Goal: Information Seeking & Learning: Check status

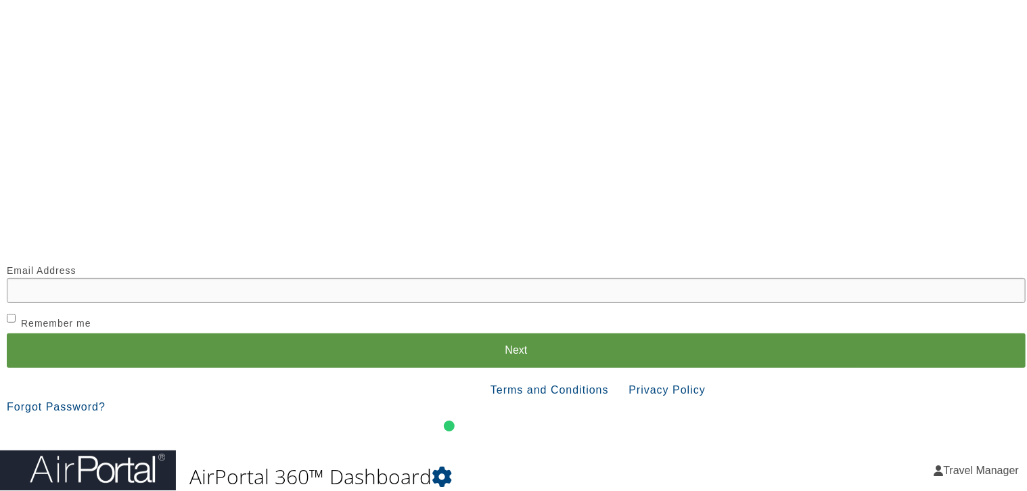
drag, startPoint x: 784, startPoint y: 292, endPoint x: 771, endPoint y: 215, distance: 77.4
click at [771, 215] on div ".cls-1,.cls-4{fill:#fff;}.cls-2{mask:url(#mask);}.cls-3{opacity:0.3;}.cls-4{fil…" at bounding box center [516, 221] width 1019 height 429
drag, startPoint x: 950, startPoint y: 294, endPoint x: 948, endPoint y: 230, distance: 64.3
click at [948, 230] on div ".cls-1,.cls-4{fill:#fff;}.cls-2{mask:url(#mask);}.cls-3{opacity:0.3;}.cls-4{fil…" at bounding box center [516, 221] width 1019 height 429
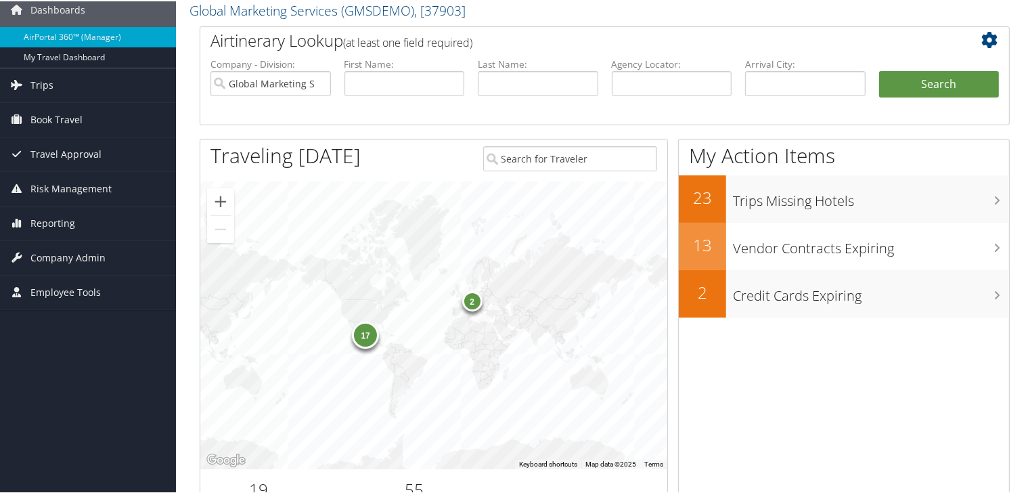
scroll to position [133, 0]
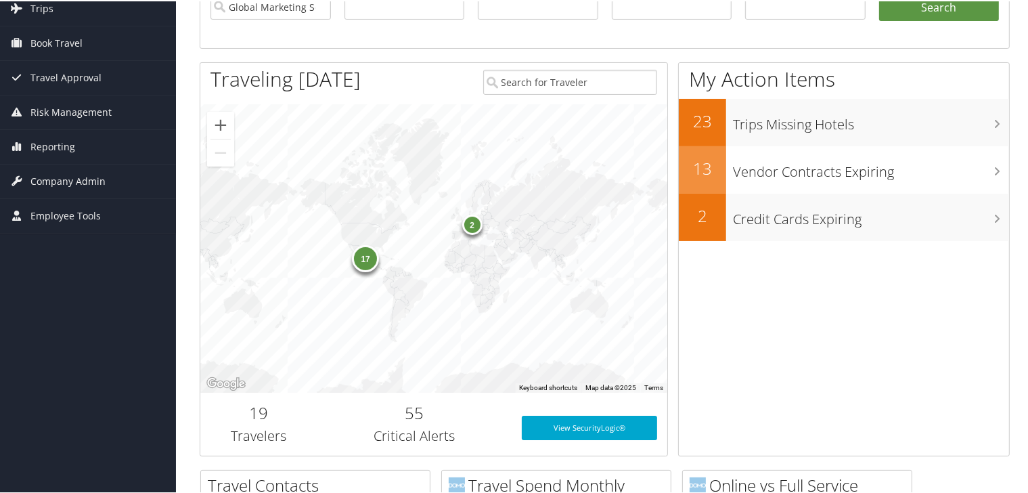
click at [361, 258] on div "17" at bounding box center [365, 256] width 27 height 27
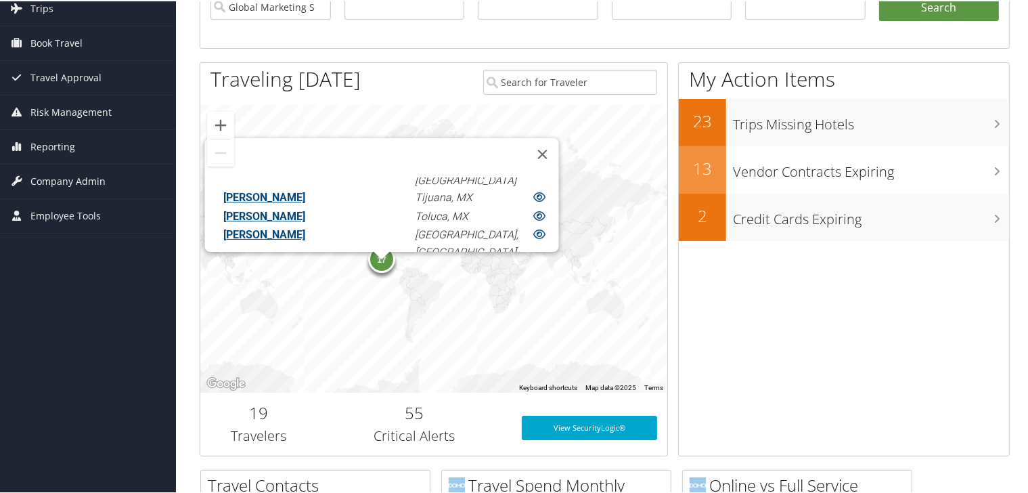
scroll to position [336, 0]
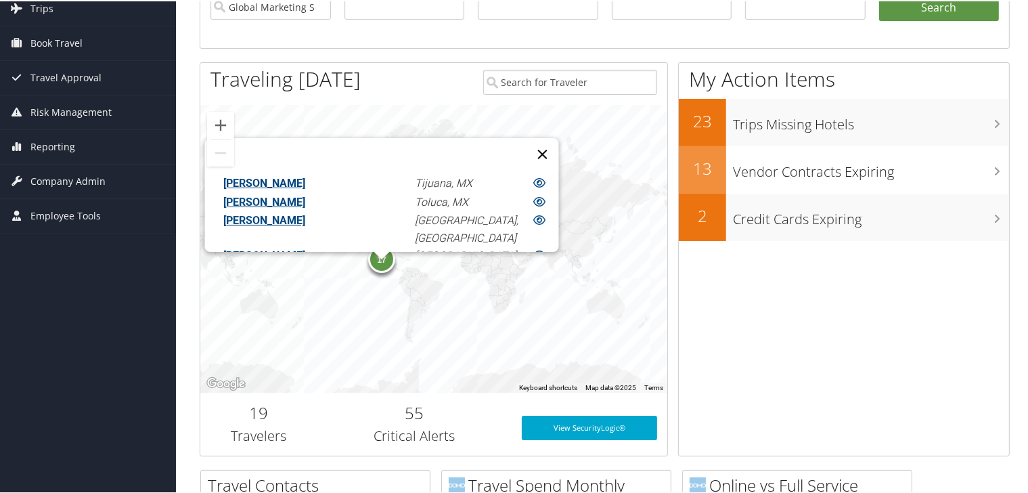
click at [526, 141] on button "Close" at bounding box center [542, 153] width 32 height 32
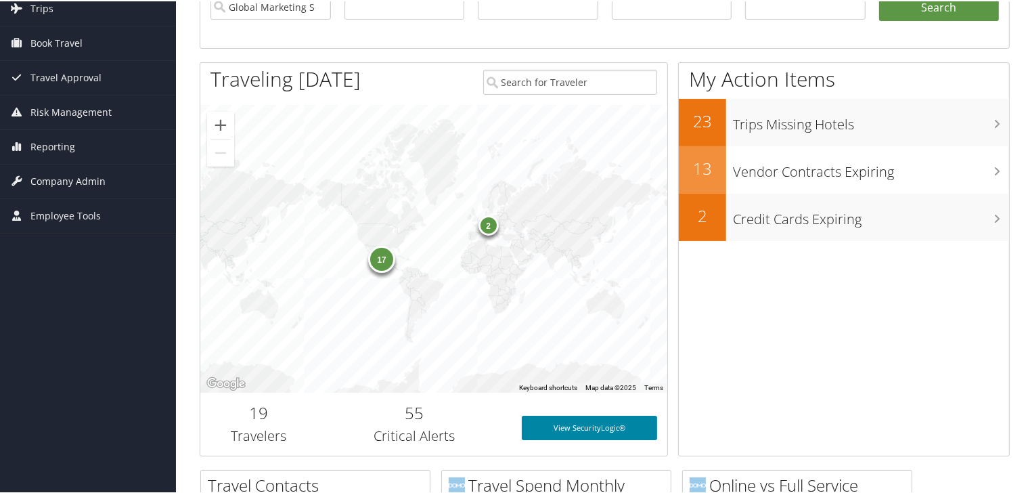
click at [576, 426] on link "View SecurityLogic®" at bounding box center [589, 426] width 135 height 24
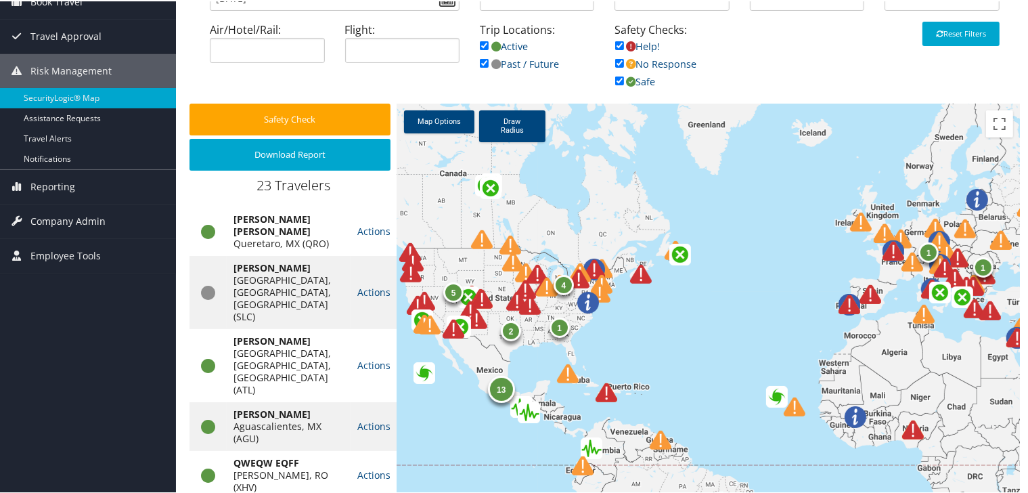
scroll to position [152, 0]
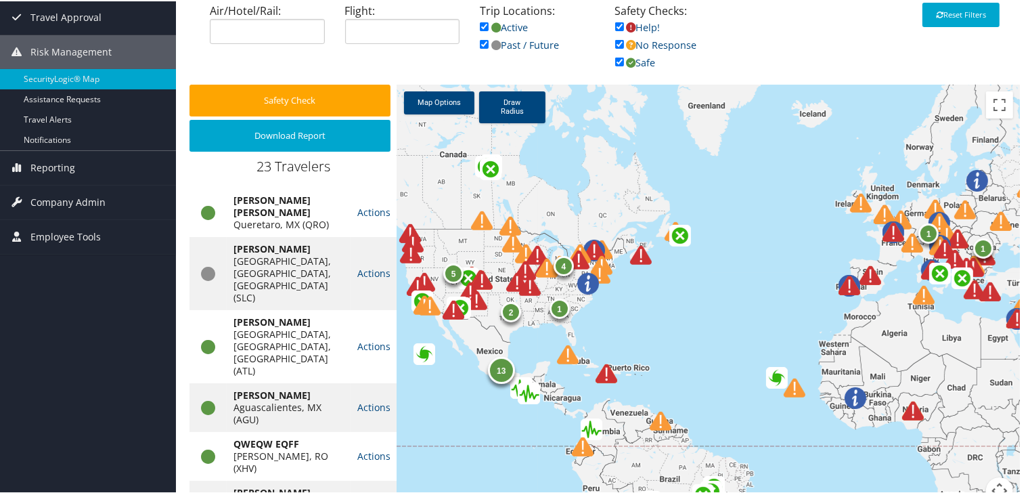
click at [525, 290] on img at bounding box center [538, 293] width 48 height 48
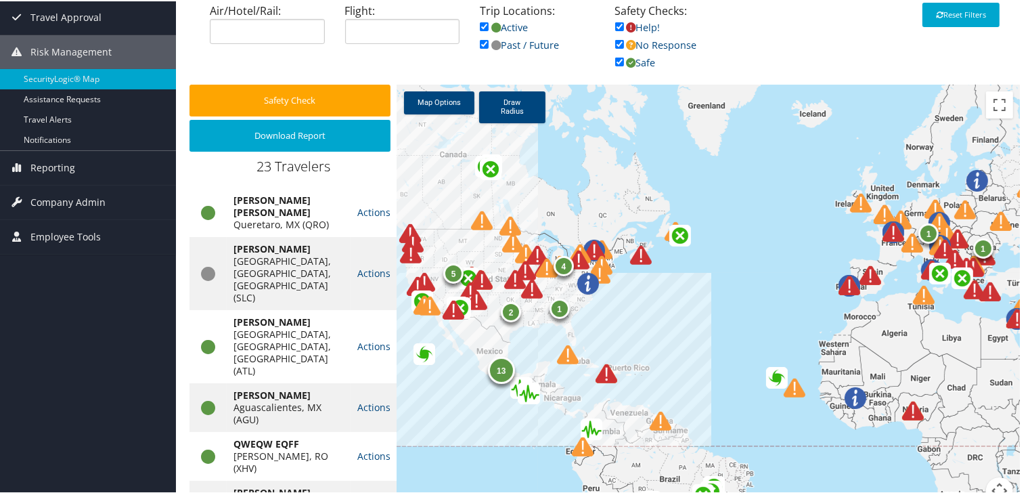
click at [531, 290] on img at bounding box center [540, 295] width 48 height 48
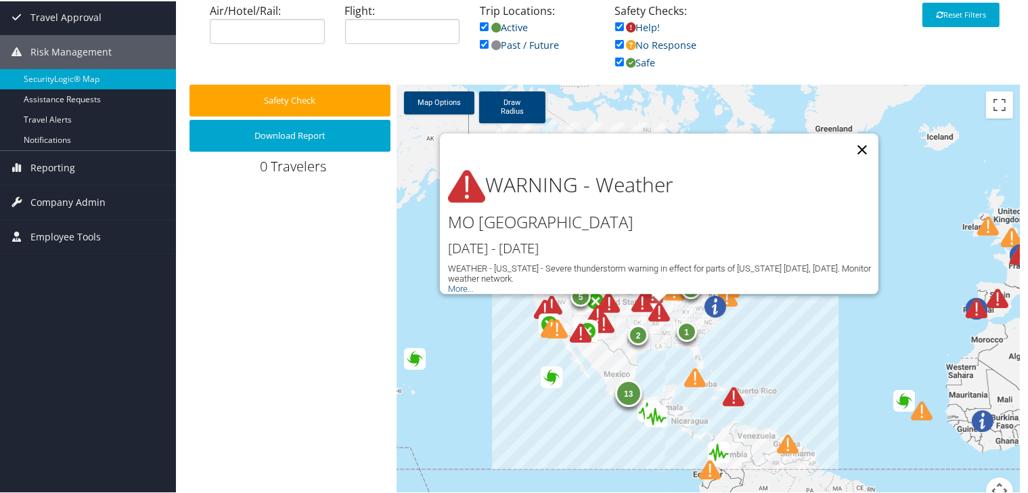
click at [861, 136] on button "Close" at bounding box center [862, 148] width 32 height 32
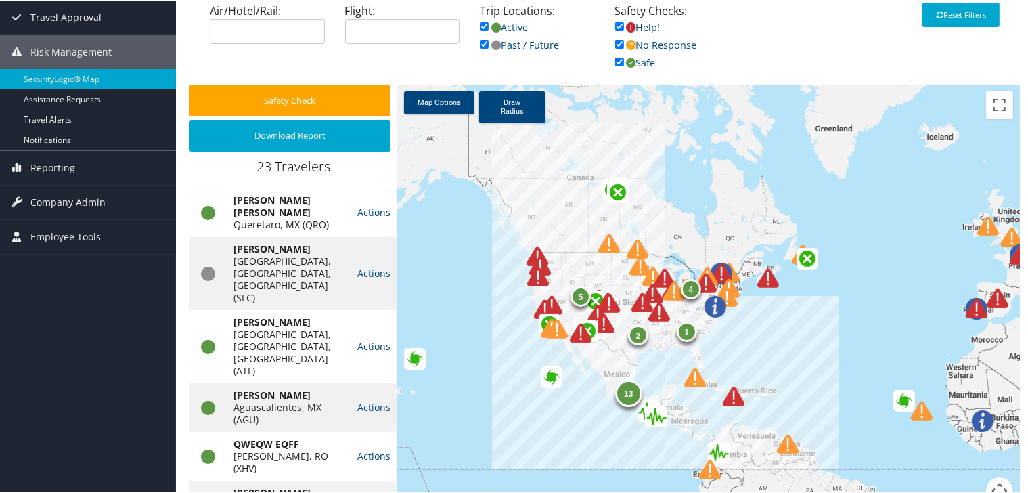
click at [577, 328] on img at bounding box center [588, 339] width 48 height 48
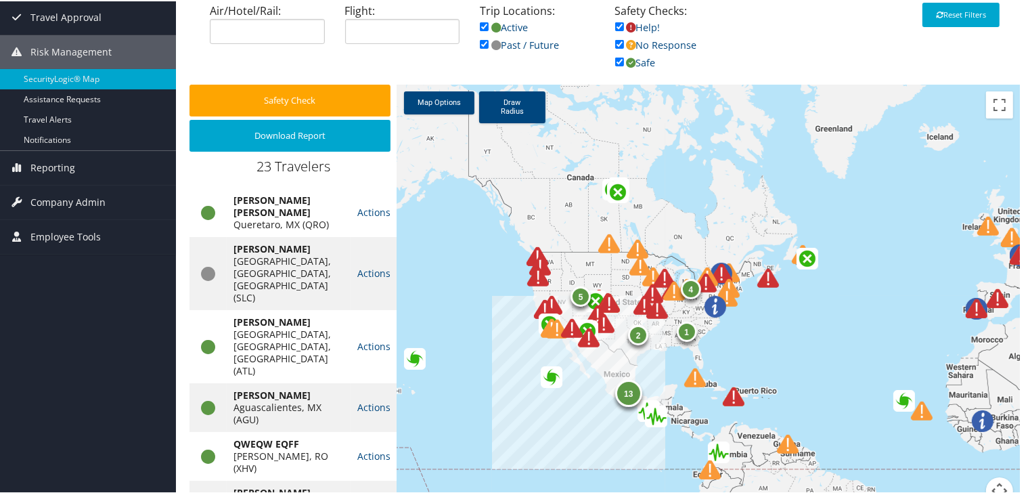
click at [587, 332] on img at bounding box center [596, 344] width 48 height 48
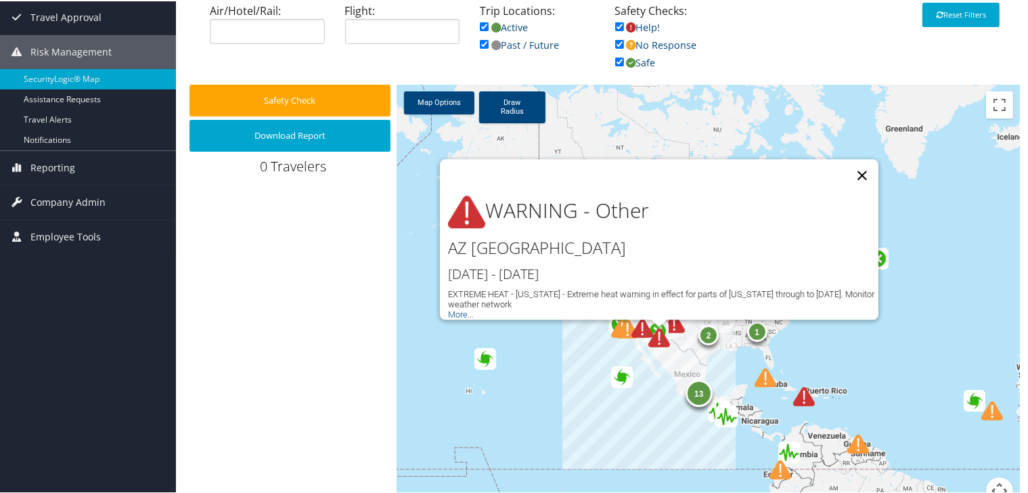
click at [861, 164] on button "Close" at bounding box center [862, 174] width 32 height 32
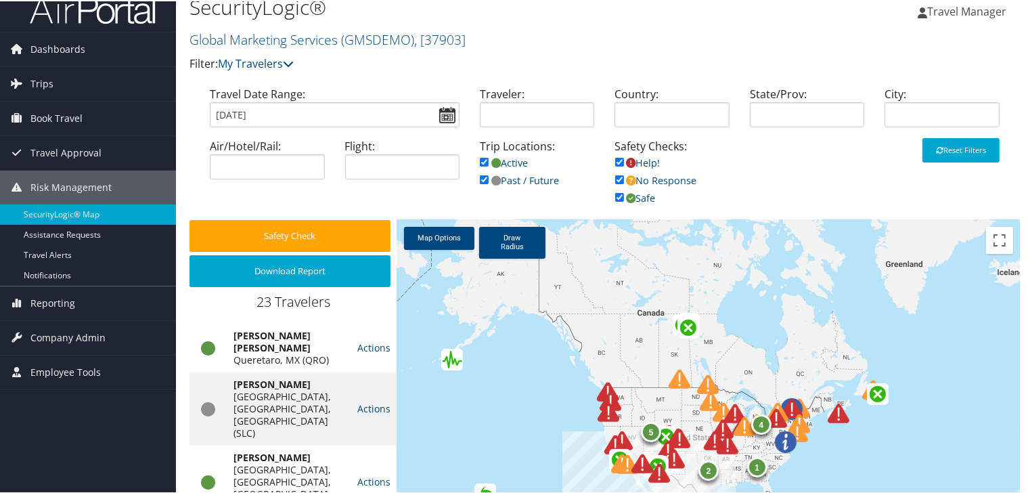
scroll to position [0, 0]
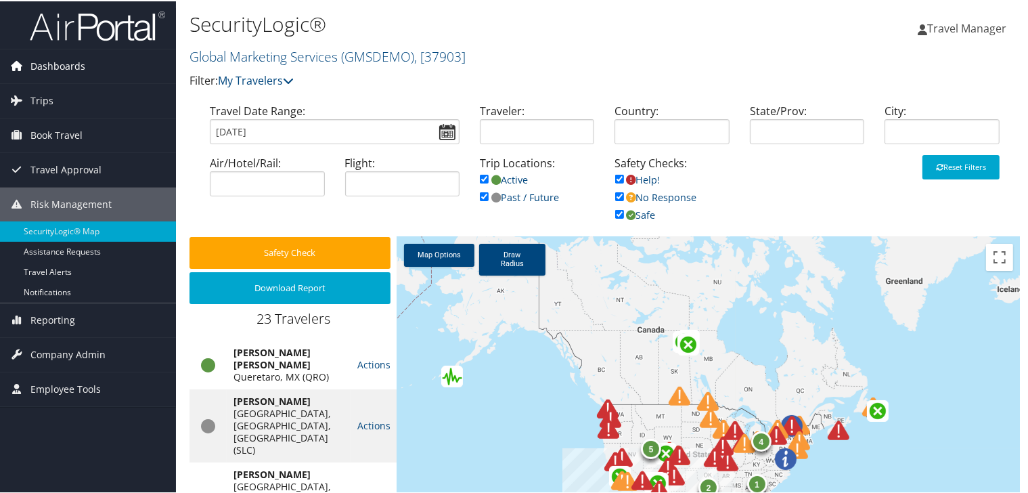
click at [40, 62] on span "Dashboards" at bounding box center [57, 65] width 55 height 34
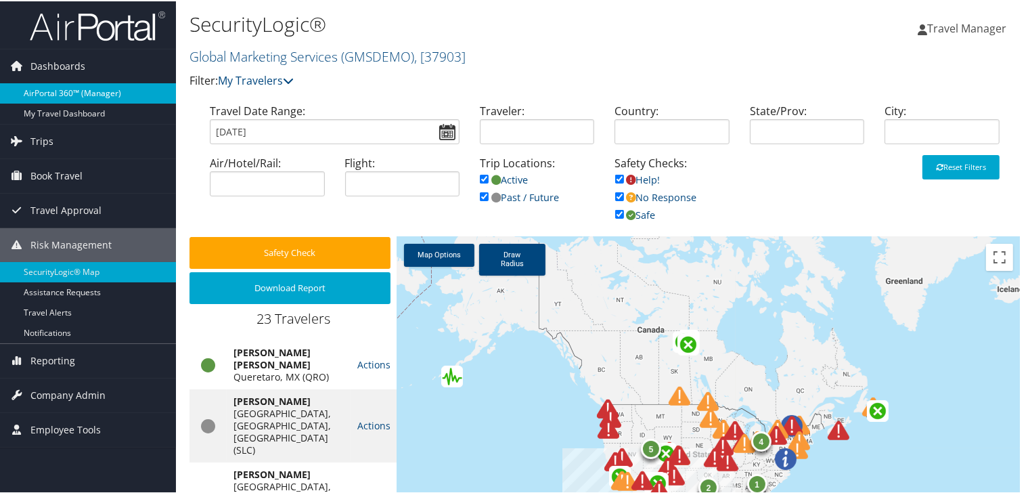
click at [45, 92] on link "AirPortal 360™ (Manager)" at bounding box center [88, 92] width 176 height 20
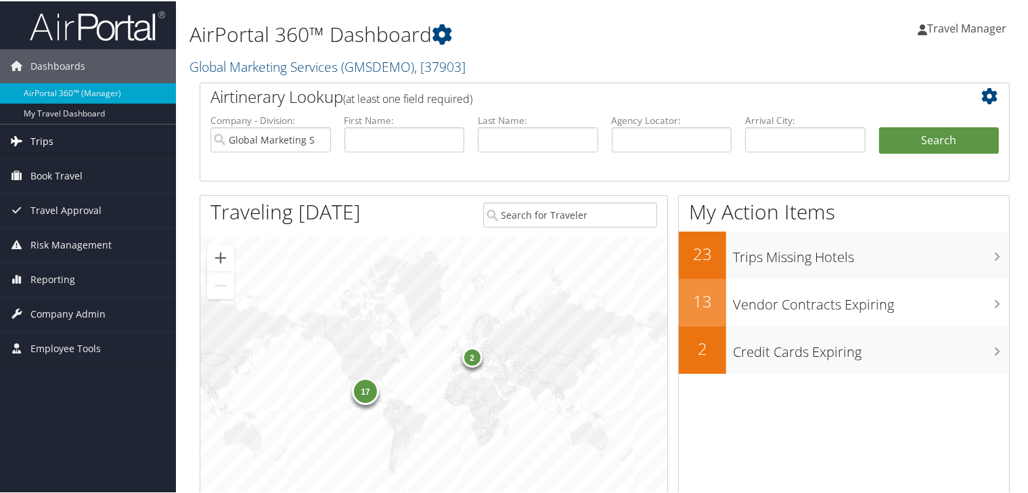
click at [30, 135] on span "Trips" at bounding box center [41, 140] width 23 height 34
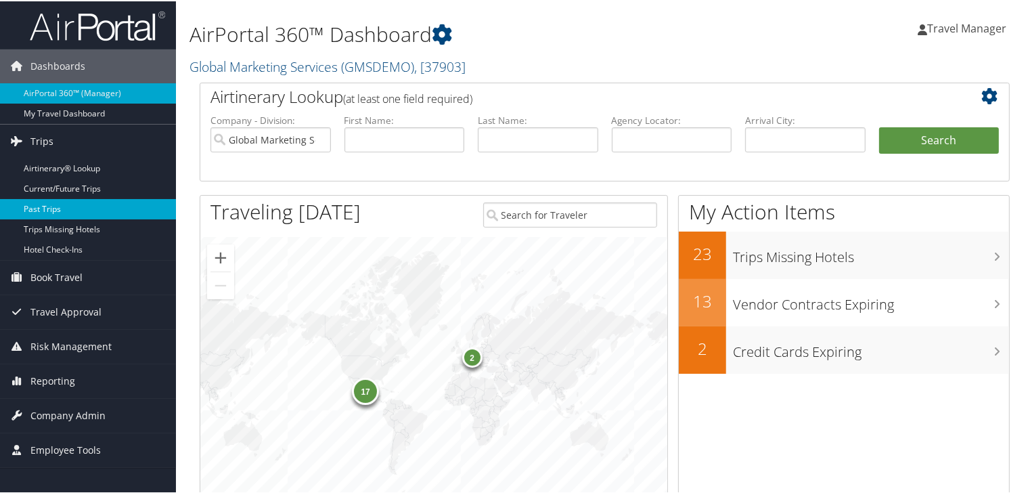
click at [51, 209] on link "Past Trips" at bounding box center [88, 208] width 176 height 20
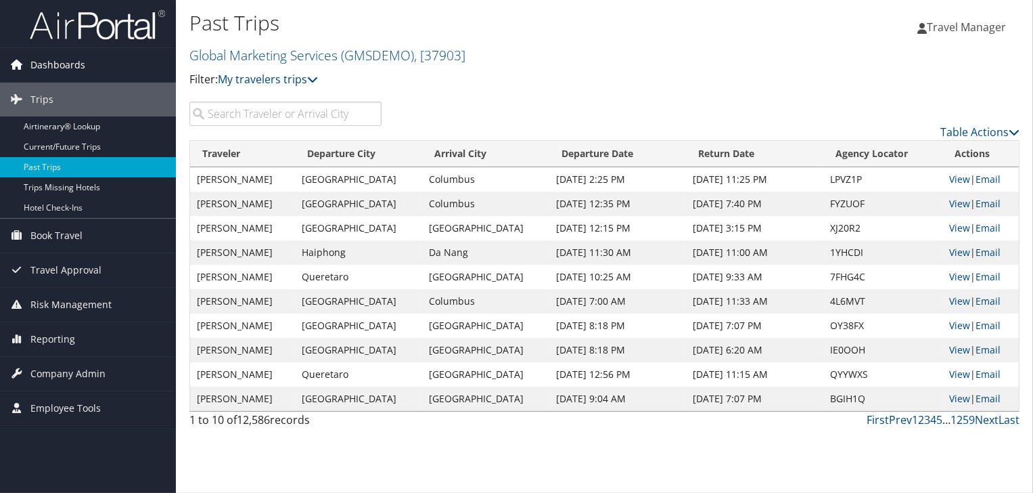
click at [49, 62] on span "Dashboards" at bounding box center [57, 65] width 55 height 34
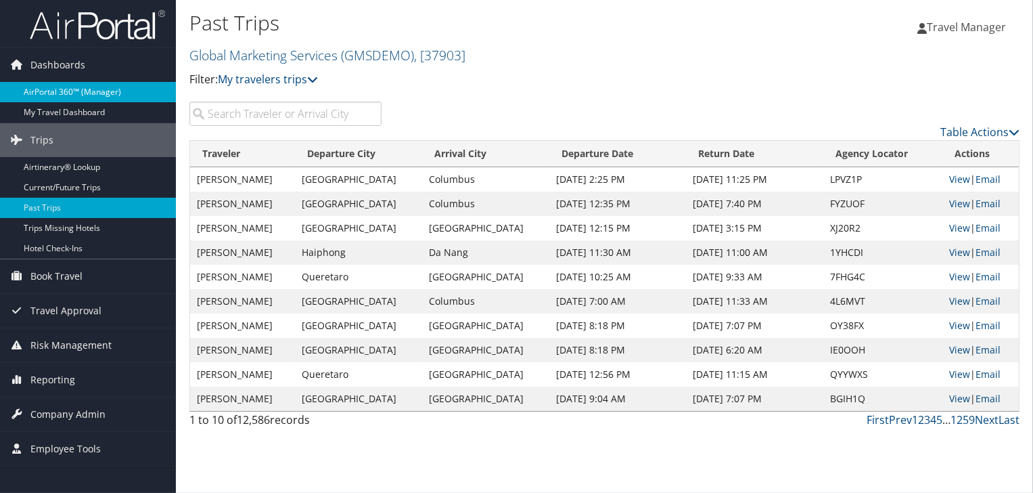
click at [45, 90] on link "AirPortal 360™ (Manager)" at bounding box center [88, 92] width 176 height 20
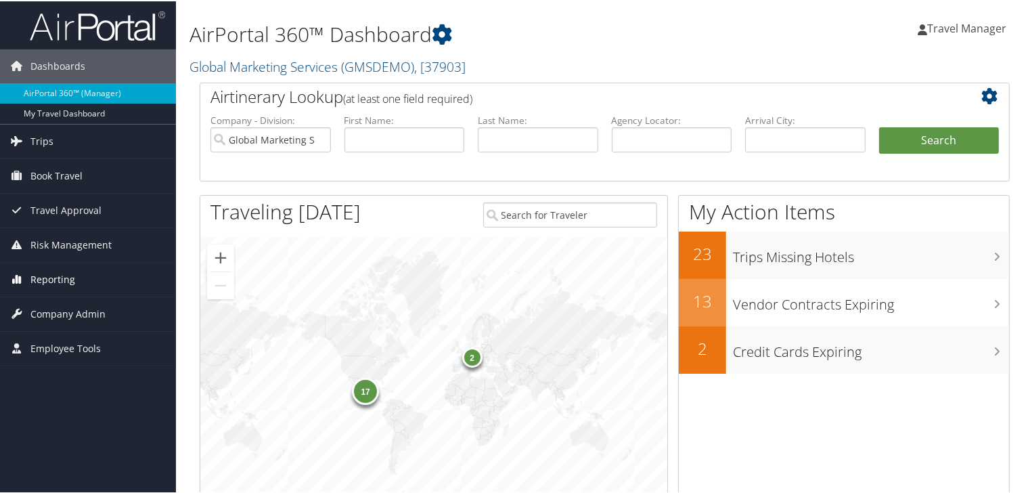
click at [53, 277] on span "Reporting" at bounding box center [52, 278] width 45 height 34
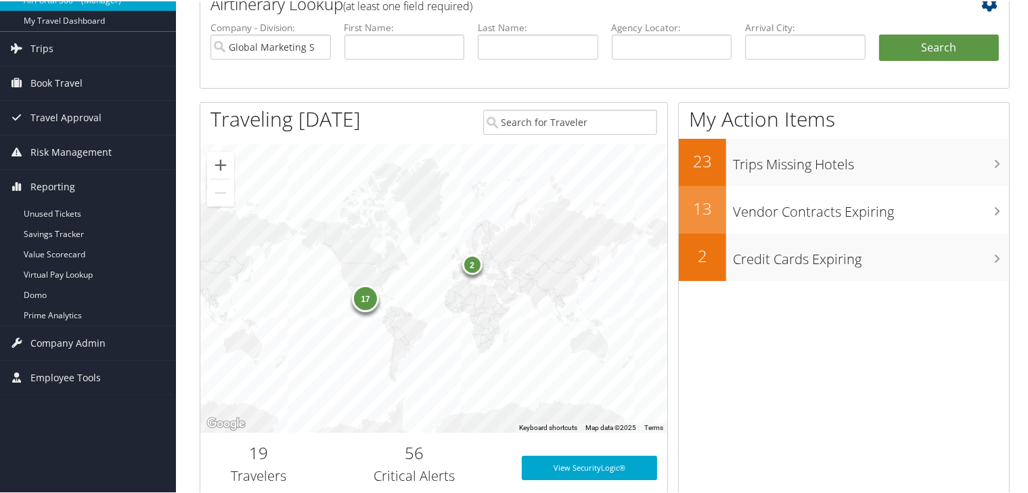
scroll to position [112, 0]
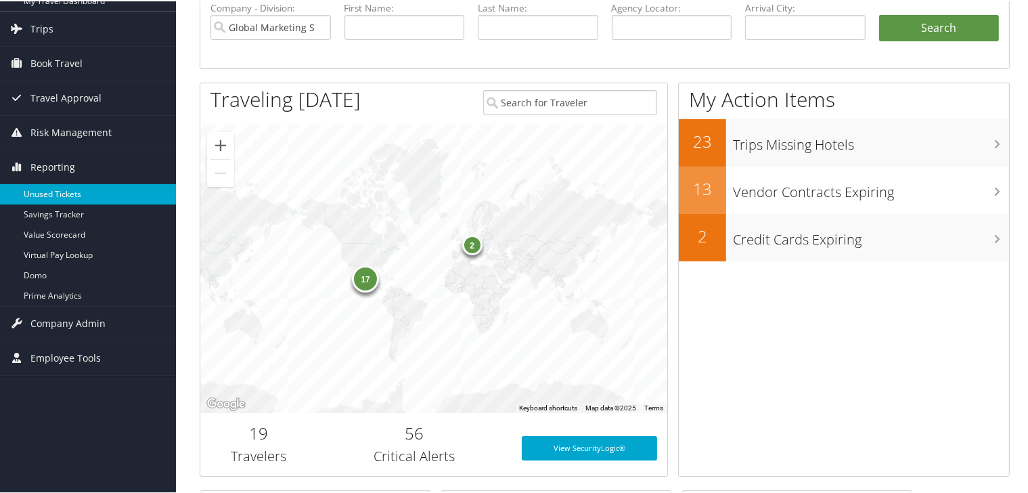
click at [46, 188] on link "Unused Tickets" at bounding box center [88, 193] width 176 height 20
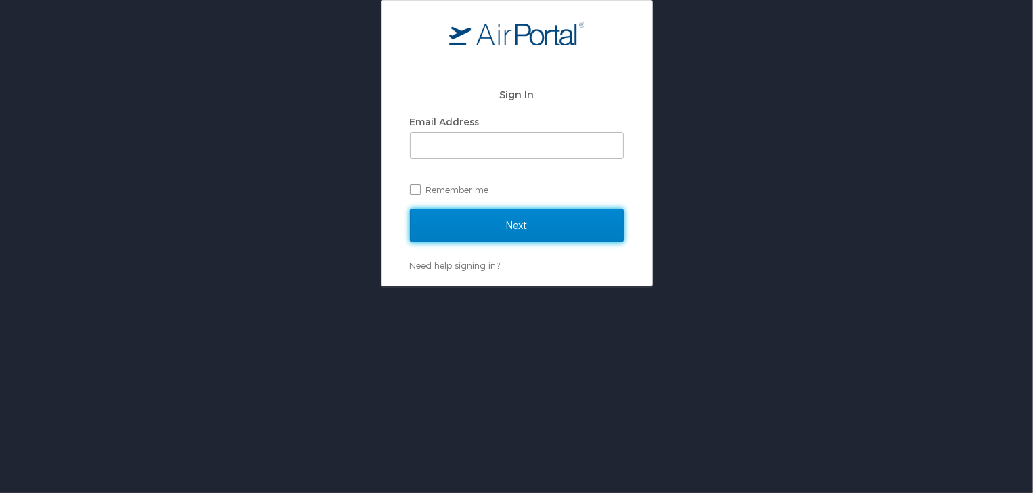
click at [438, 232] on input "Next" at bounding box center [517, 225] width 214 height 34
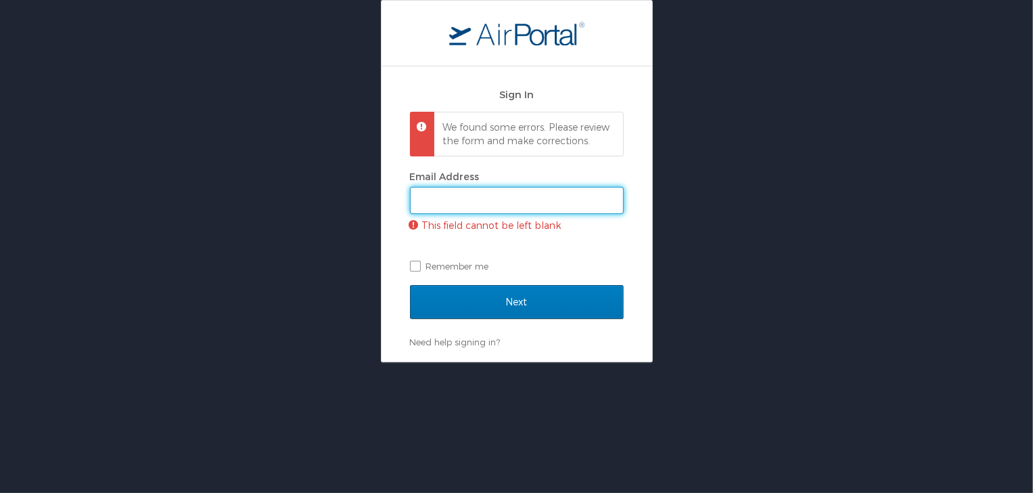
click at [466, 206] on input "Email Address" at bounding box center [517, 200] width 212 height 26
type input "Travel.manager@gmservices.com"
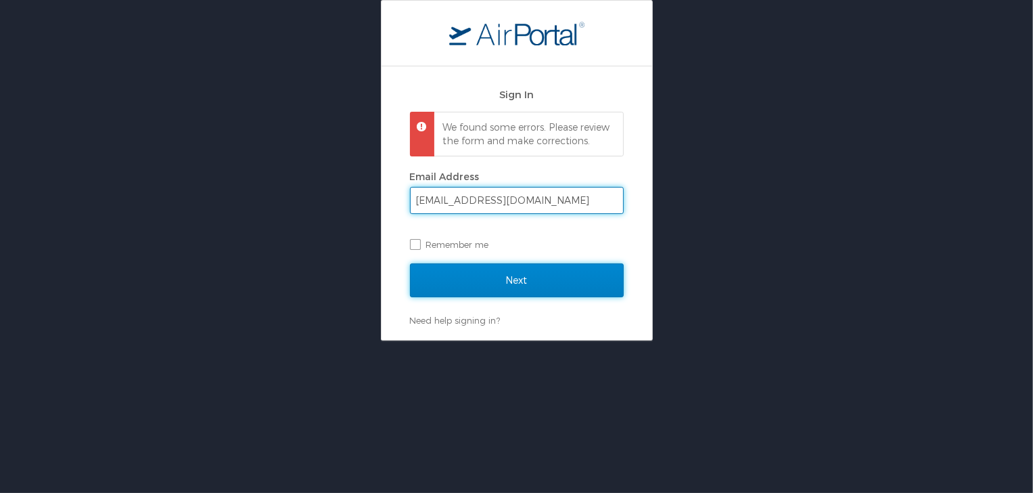
click at [509, 297] on input "Next" at bounding box center [517, 280] width 214 height 34
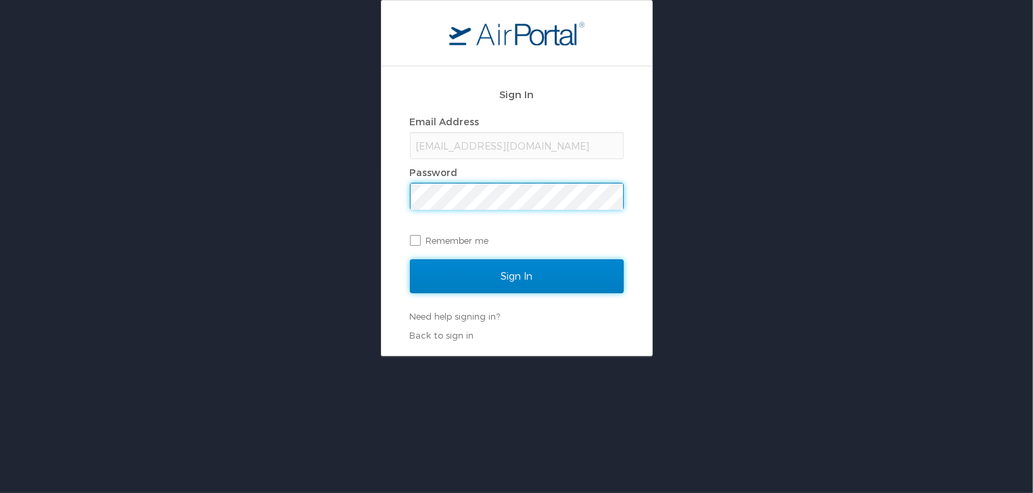
click at [504, 269] on input "Sign In" at bounding box center [517, 276] width 214 height 34
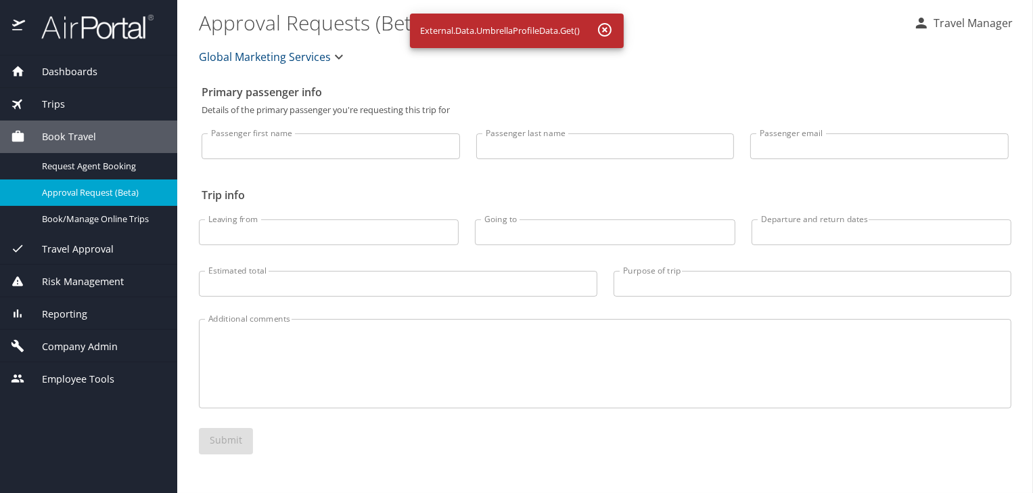
click at [606, 22] on icon "button" at bounding box center [605, 30] width 16 height 16
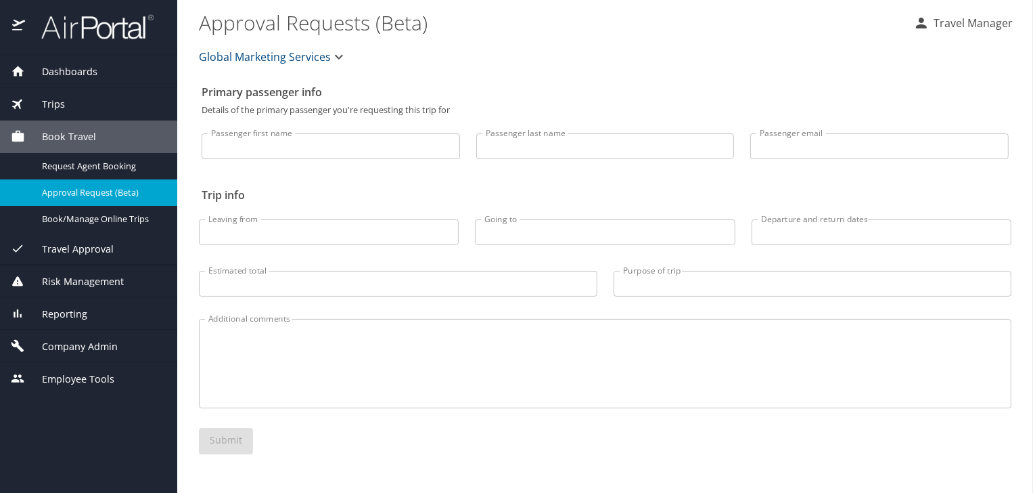
click at [56, 315] on span "Reporting" at bounding box center [56, 314] width 62 height 15
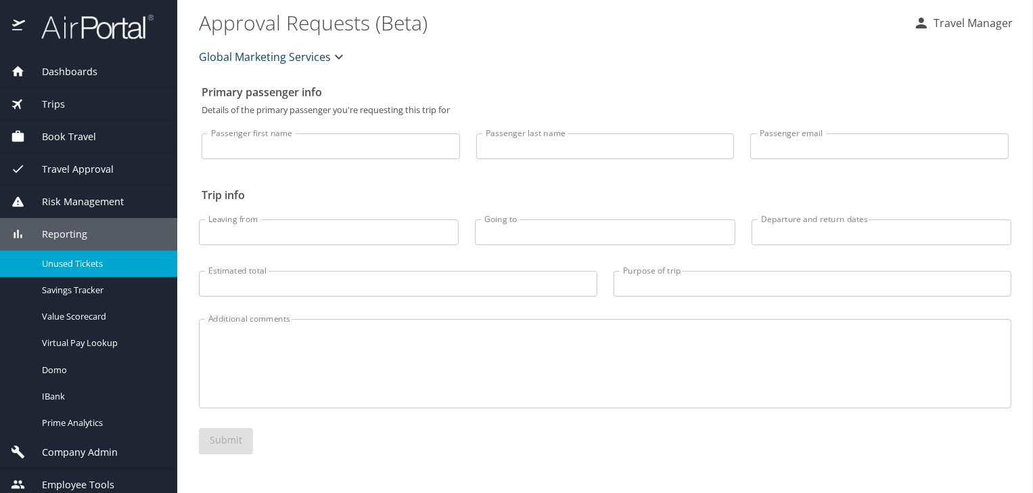
click at [64, 264] on span "Unused Tickets" at bounding box center [101, 263] width 119 height 13
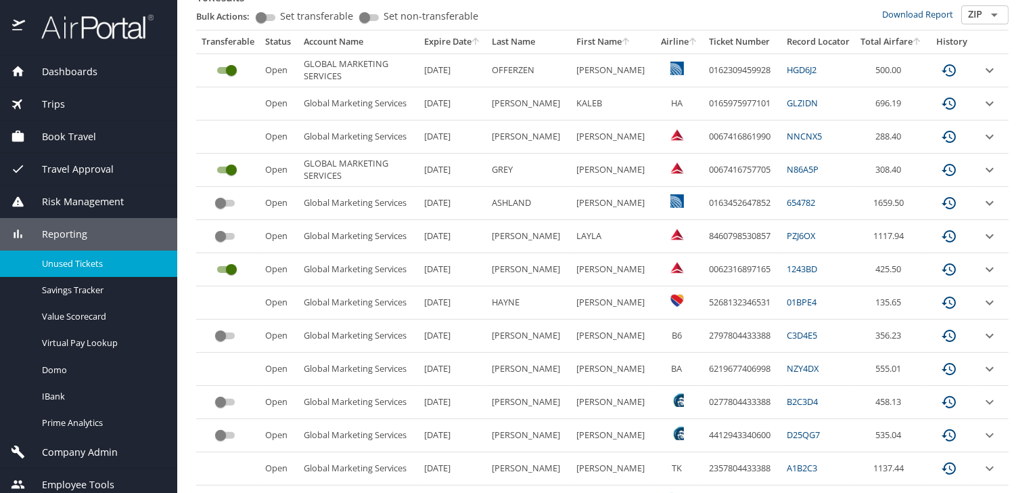
scroll to position [270, 0]
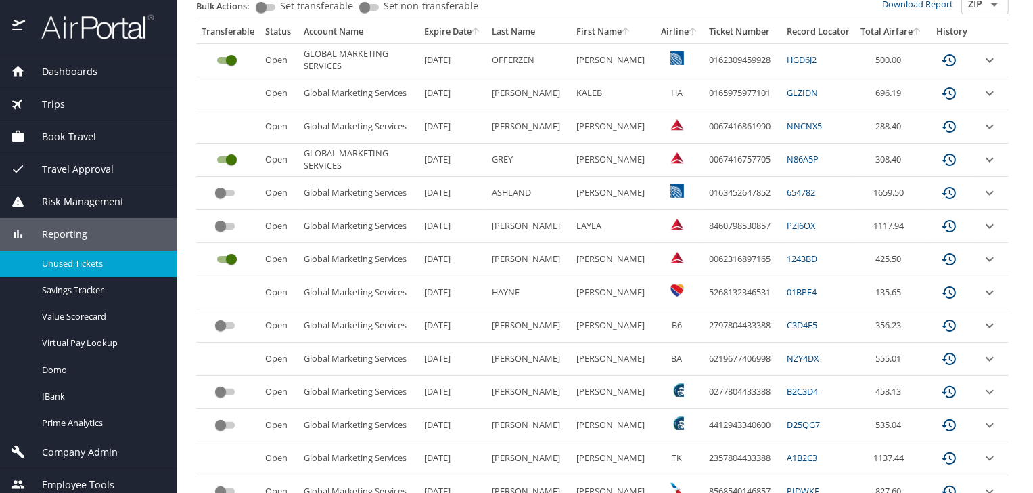
click at [222, 189] on input "custom pagination table" at bounding box center [220, 193] width 49 height 16
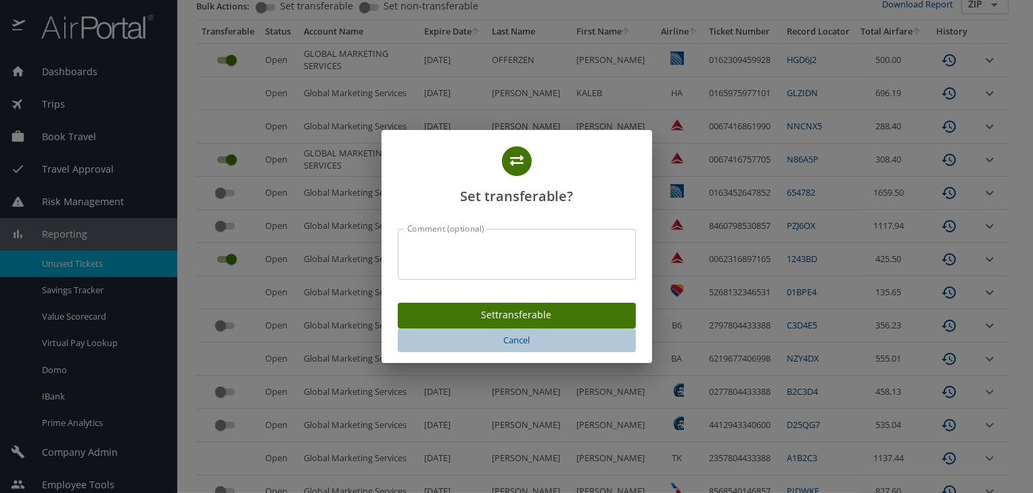
click at [519, 336] on span "Cancel" at bounding box center [516, 340] width 227 height 16
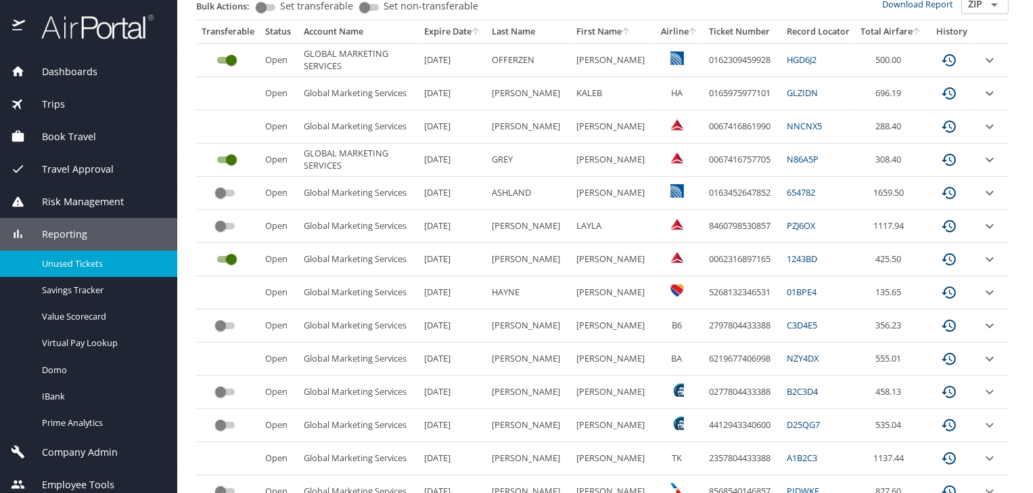
click at [52, 64] on span "Dashboards" at bounding box center [61, 71] width 72 height 15
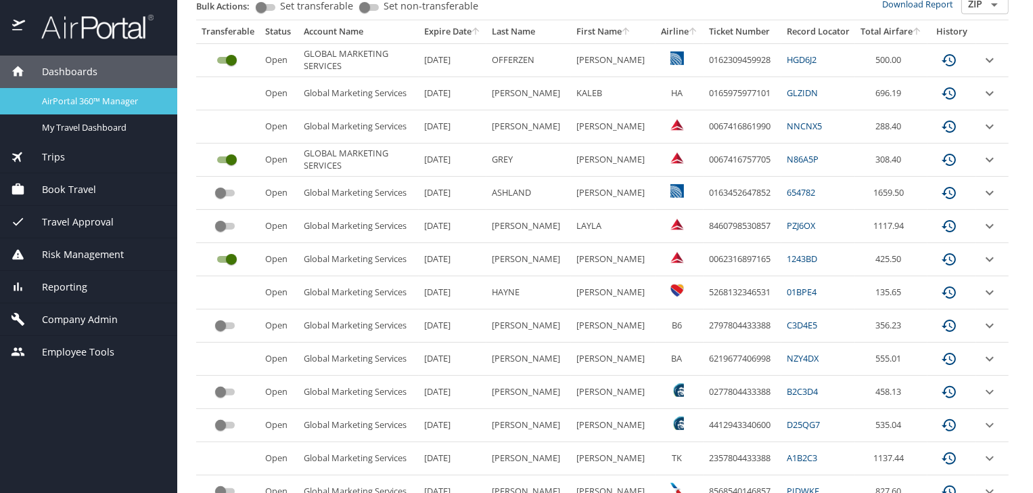
click at [58, 96] on span "AirPortal 360™ Manager" at bounding box center [101, 101] width 119 height 13
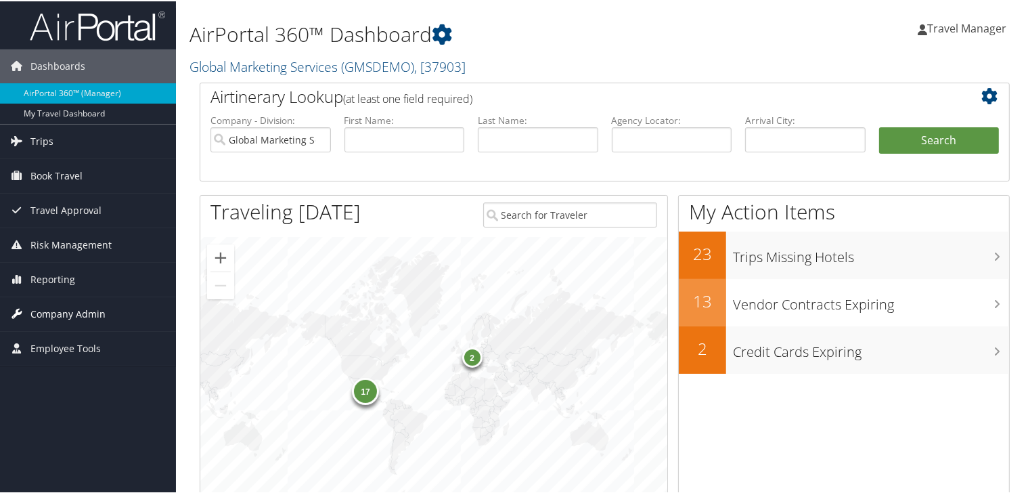
click at [51, 311] on span "Company Admin" at bounding box center [67, 313] width 75 height 34
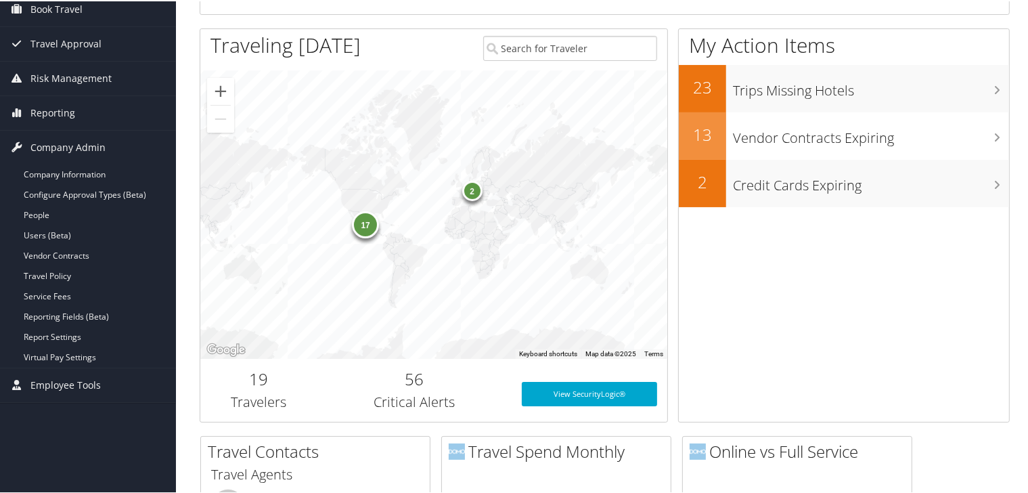
scroll to position [181, 0]
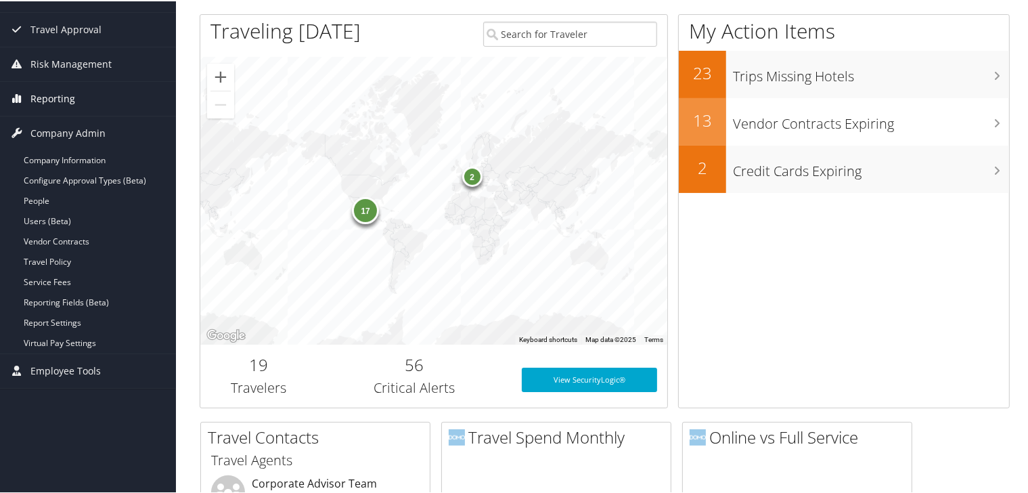
click at [52, 93] on span "Reporting" at bounding box center [52, 98] width 45 height 34
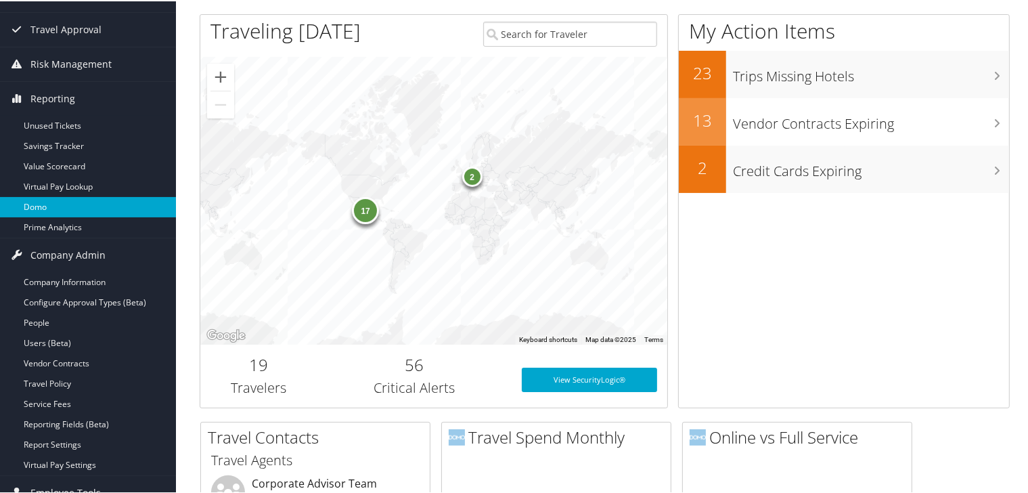
click at [37, 202] on link "Domo" at bounding box center [88, 206] width 176 height 20
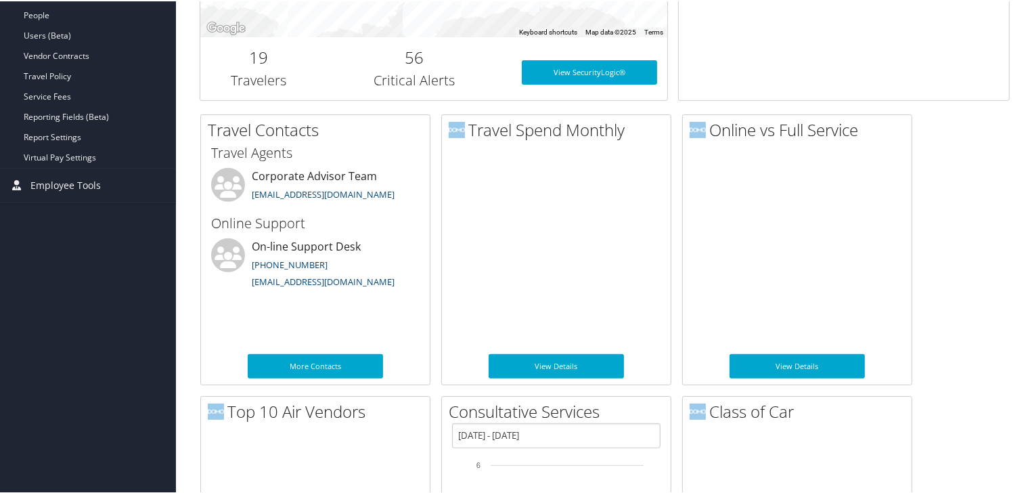
scroll to position [491, 0]
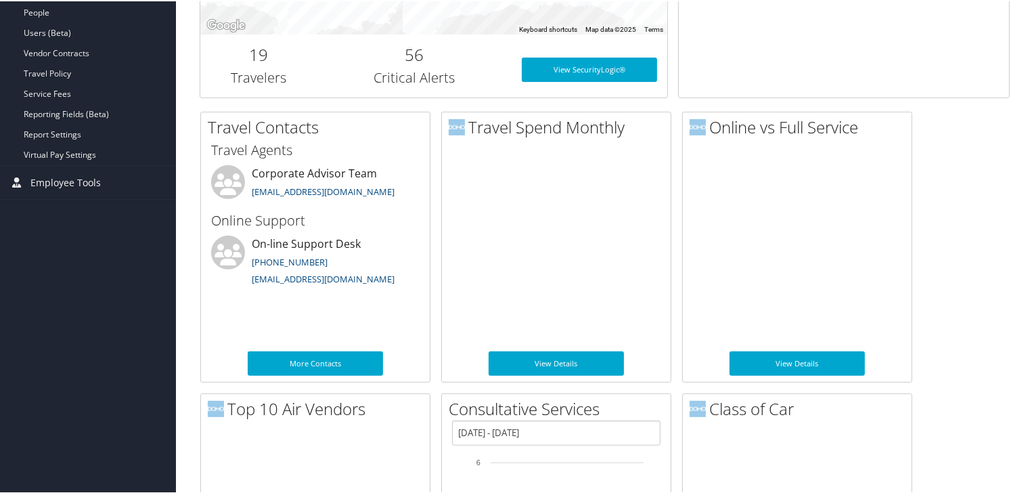
drag, startPoint x: 1027, startPoint y: 121, endPoint x: 1030, endPoint y: 133, distance: 12.6
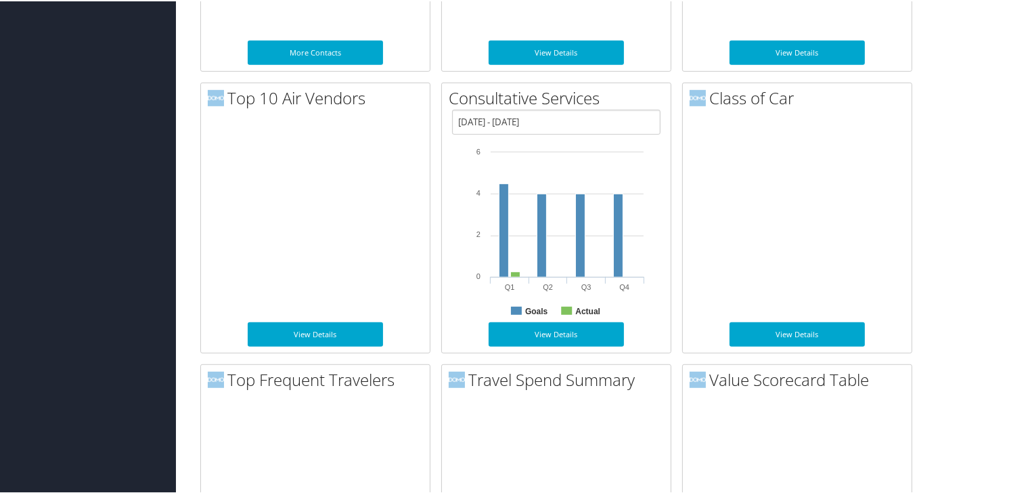
scroll to position [815, 0]
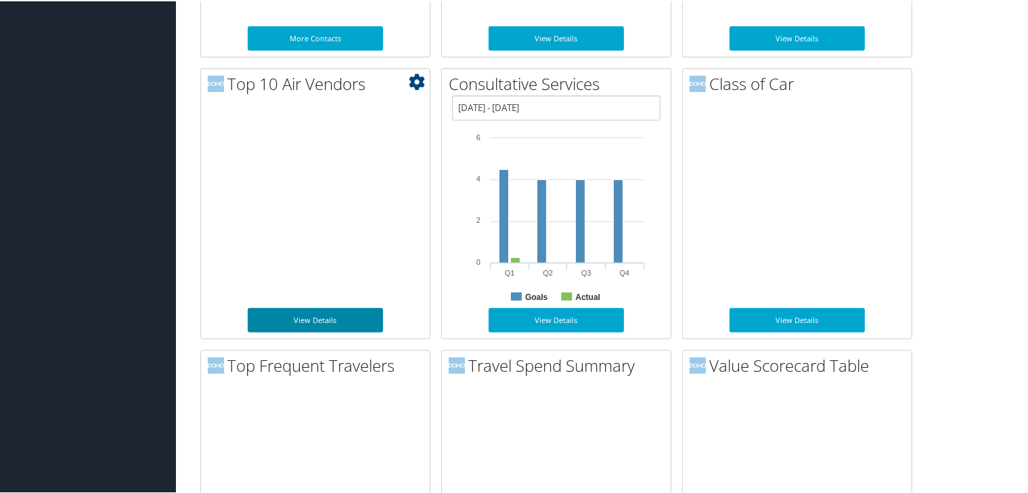
click at [312, 319] on link "View Details" at bounding box center [315, 319] width 135 height 24
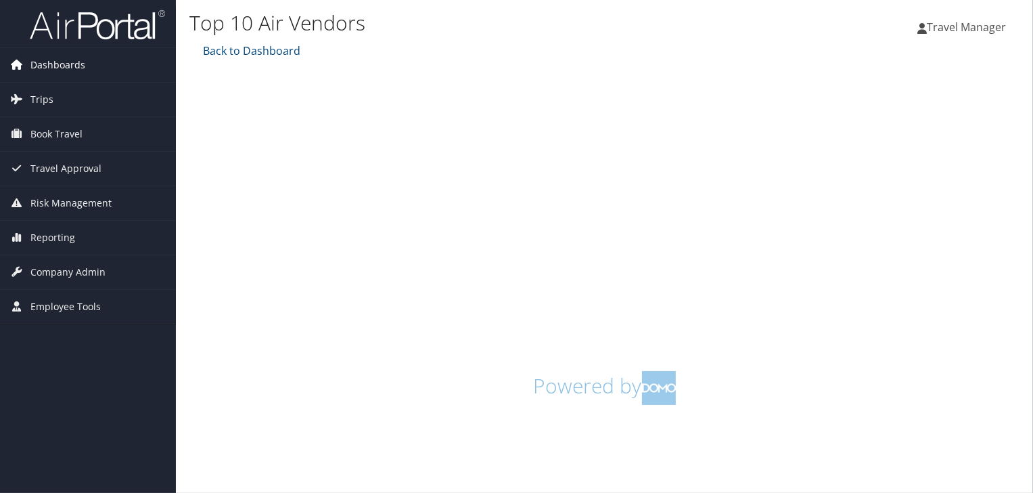
click at [51, 66] on span "Dashboards" at bounding box center [57, 65] width 55 height 34
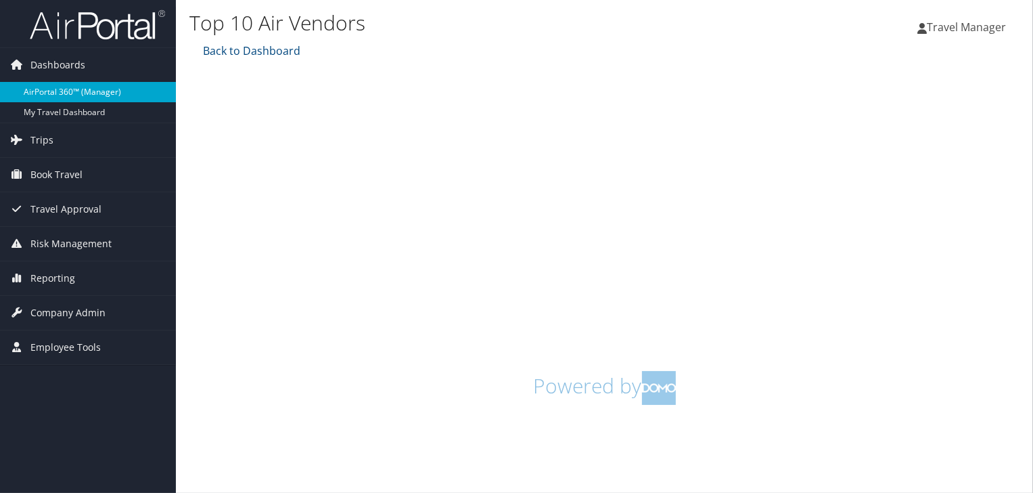
click at [49, 88] on link "AirPortal 360™ (Manager)" at bounding box center [88, 92] width 176 height 20
